Goal: Find specific page/section: Find specific page/section

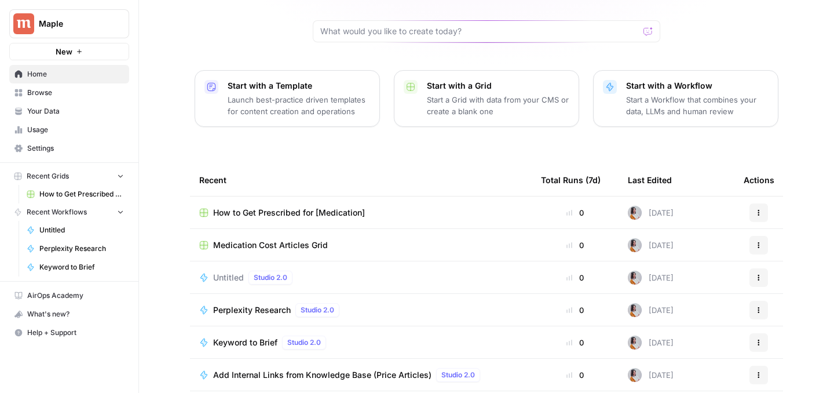
scroll to position [122, 0]
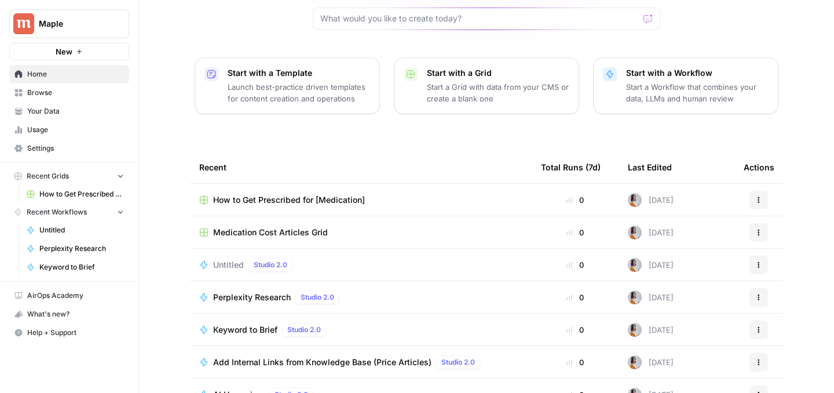
click at [299, 226] on span "Medication Cost Articles Grid" at bounding box center [270, 232] width 115 height 12
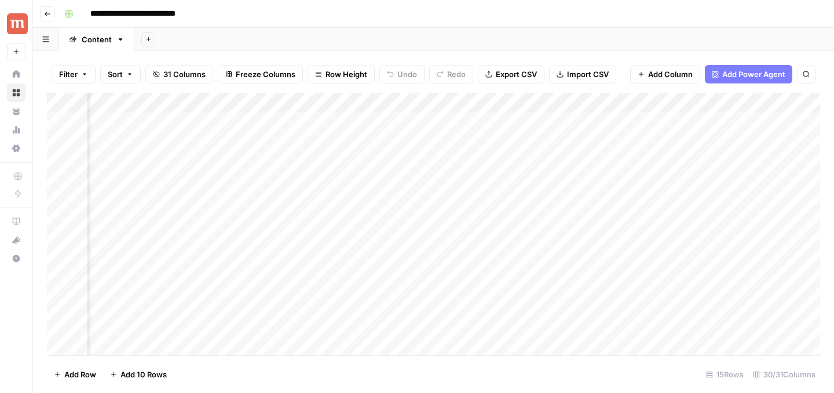
scroll to position [0, 1968]
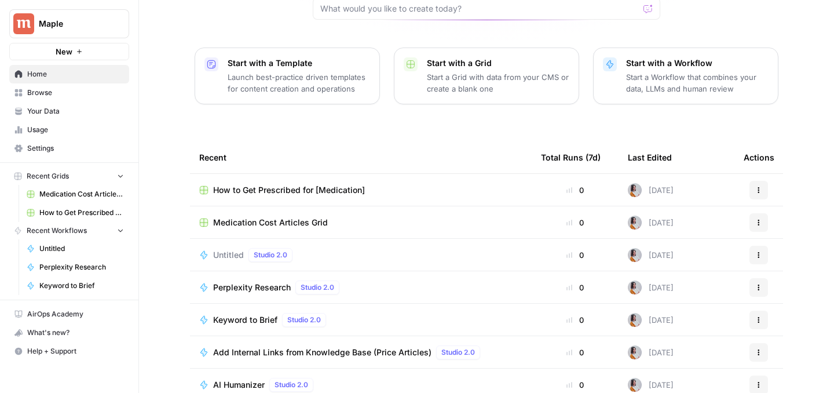
scroll to position [140, 0]
